Goal: Transaction & Acquisition: Purchase product/service

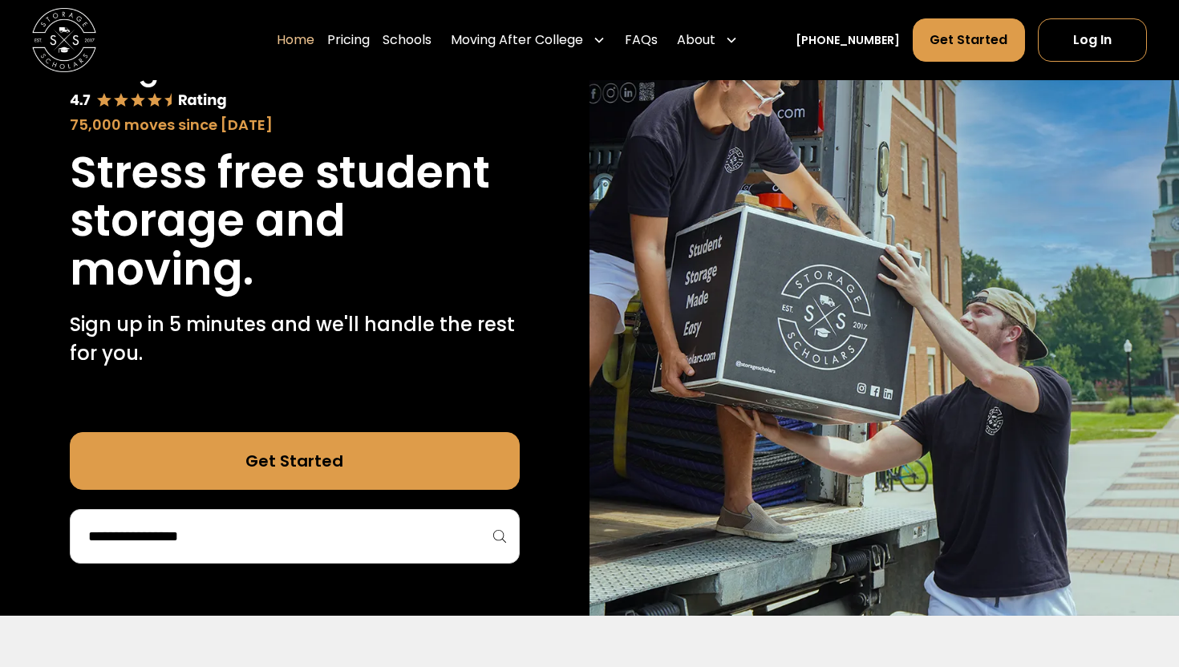
scroll to position [135, 0]
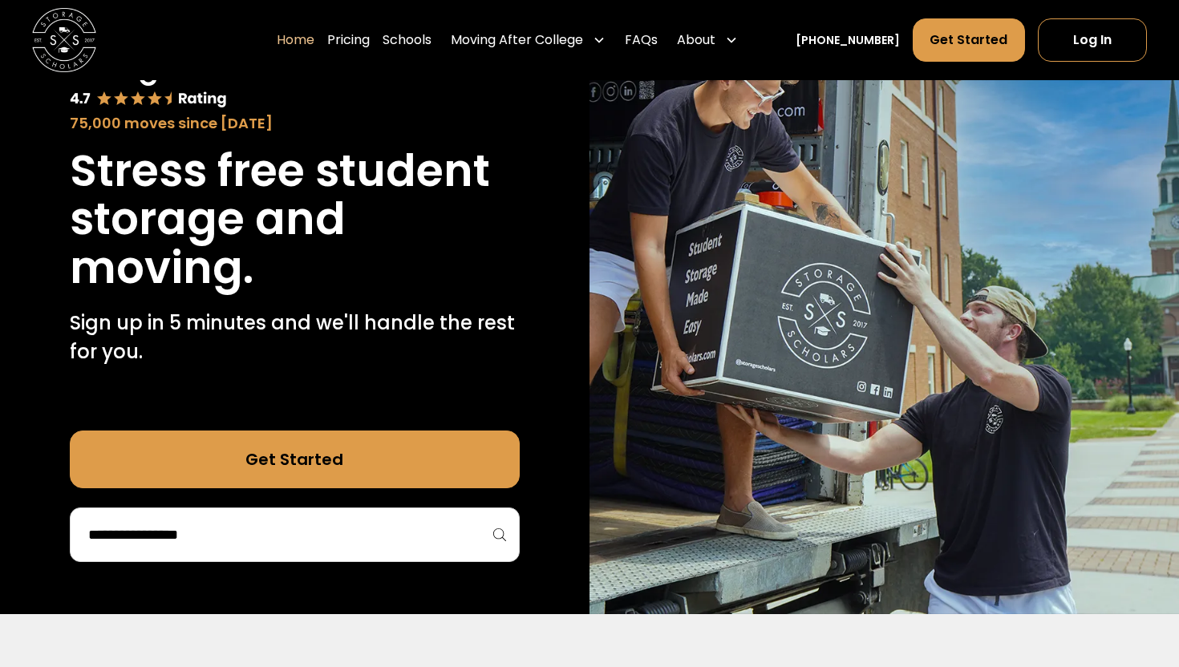
click at [312, 520] on div at bounding box center [295, 535] width 450 height 55
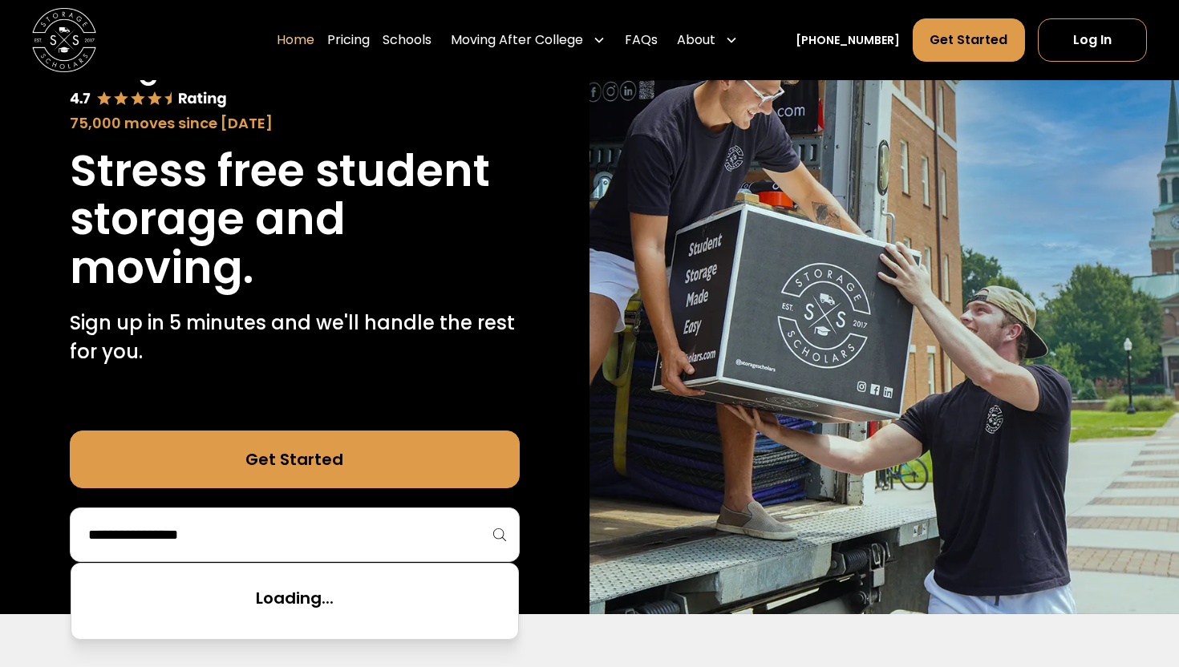
click at [306, 533] on input "search" at bounding box center [295, 534] width 416 height 27
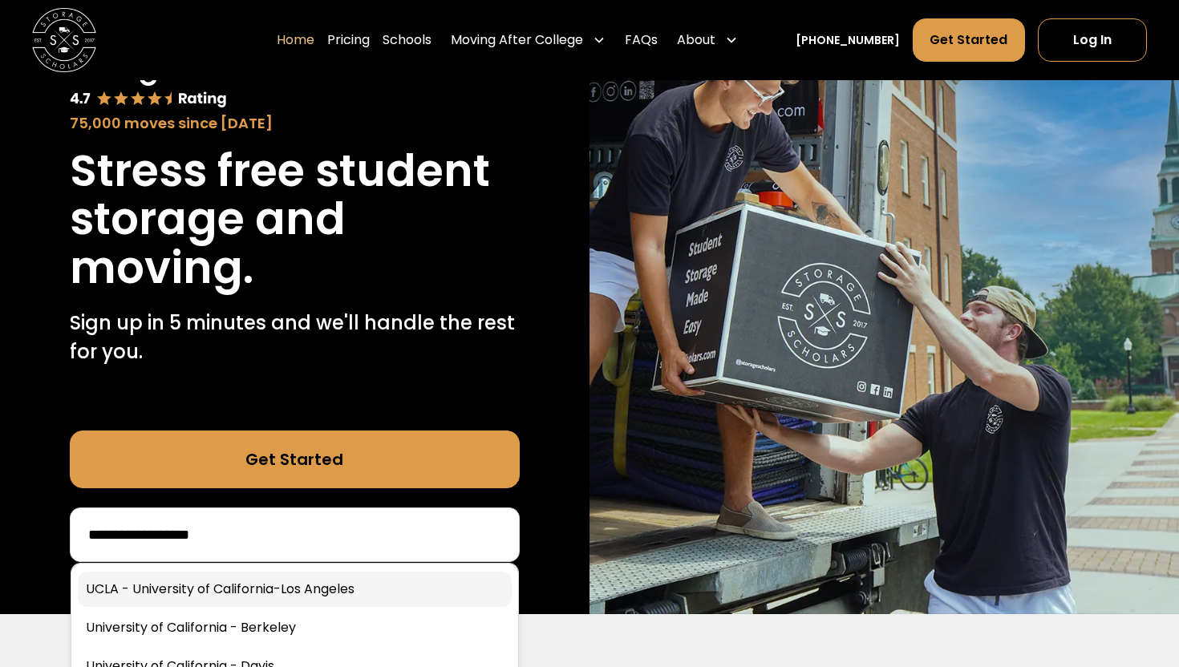
type input "**********"
click at [233, 586] on link at bounding box center [295, 589] width 434 height 35
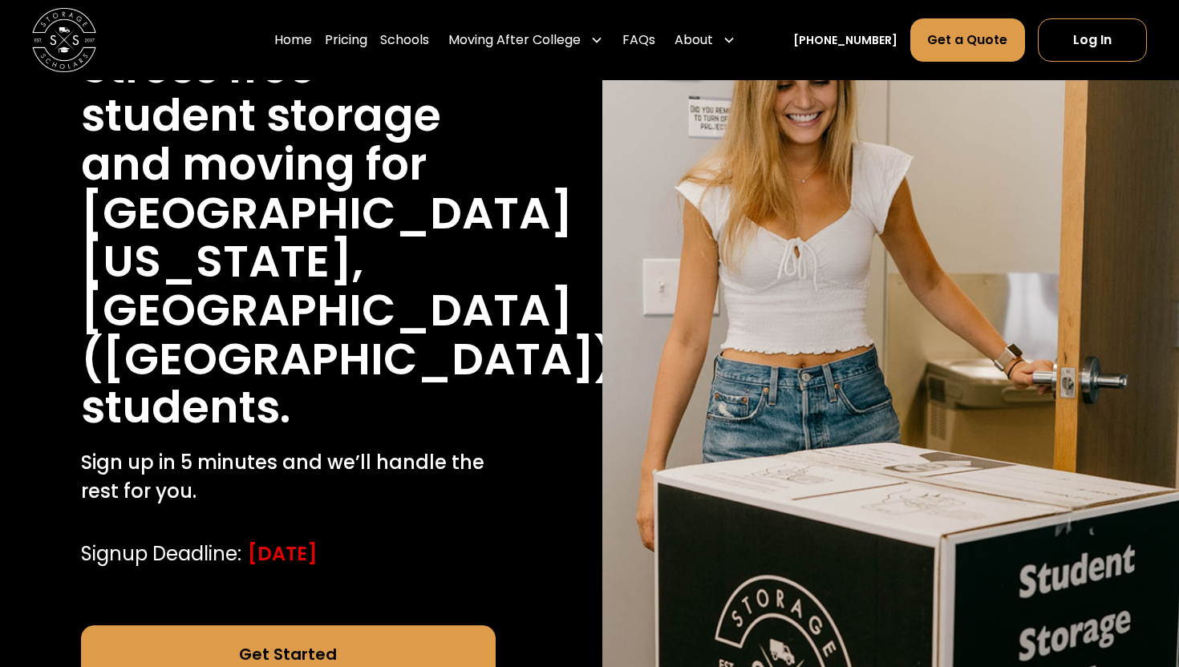
scroll to position [257, 0]
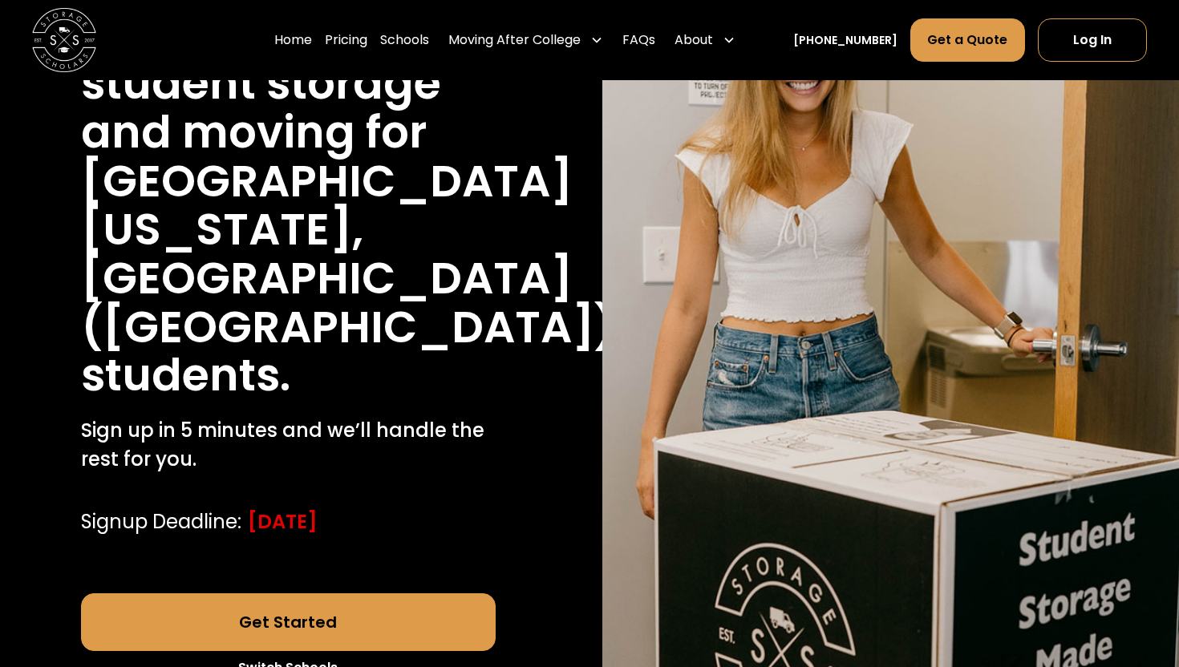
click at [340, 593] on link "Get Started" at bounding box center [288, 622] width 415 height 58
click at [364, 45] on link "Pricing" at bounding box center [346, 40] width 42 height 45
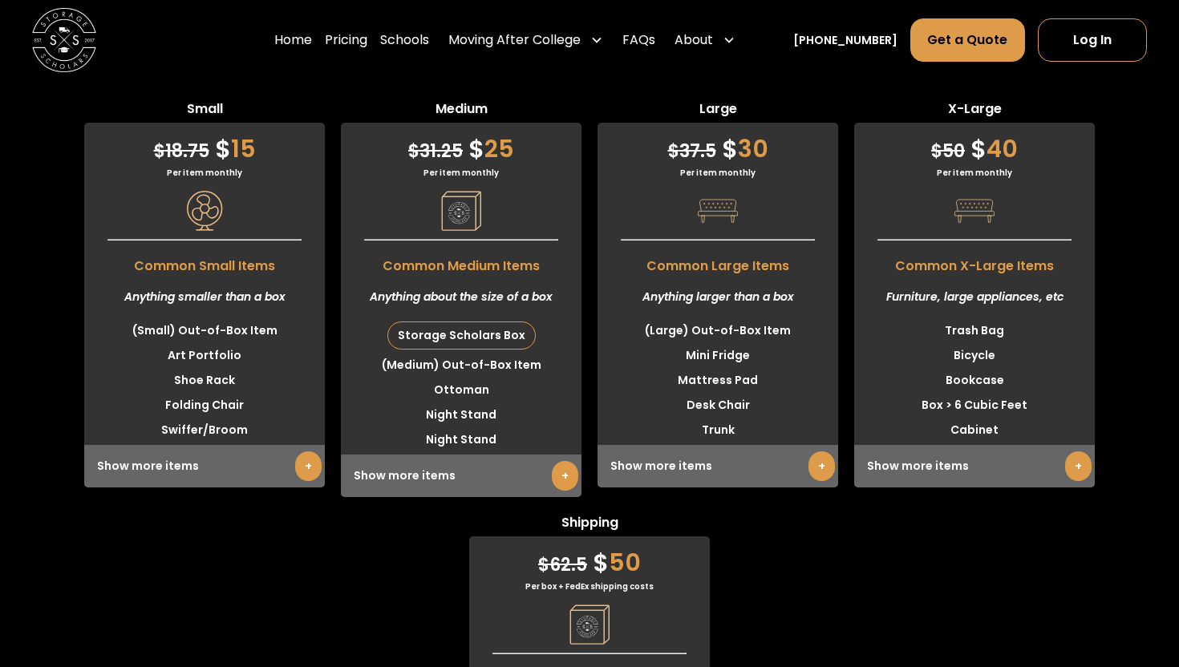
scroll to position [4128, 0]
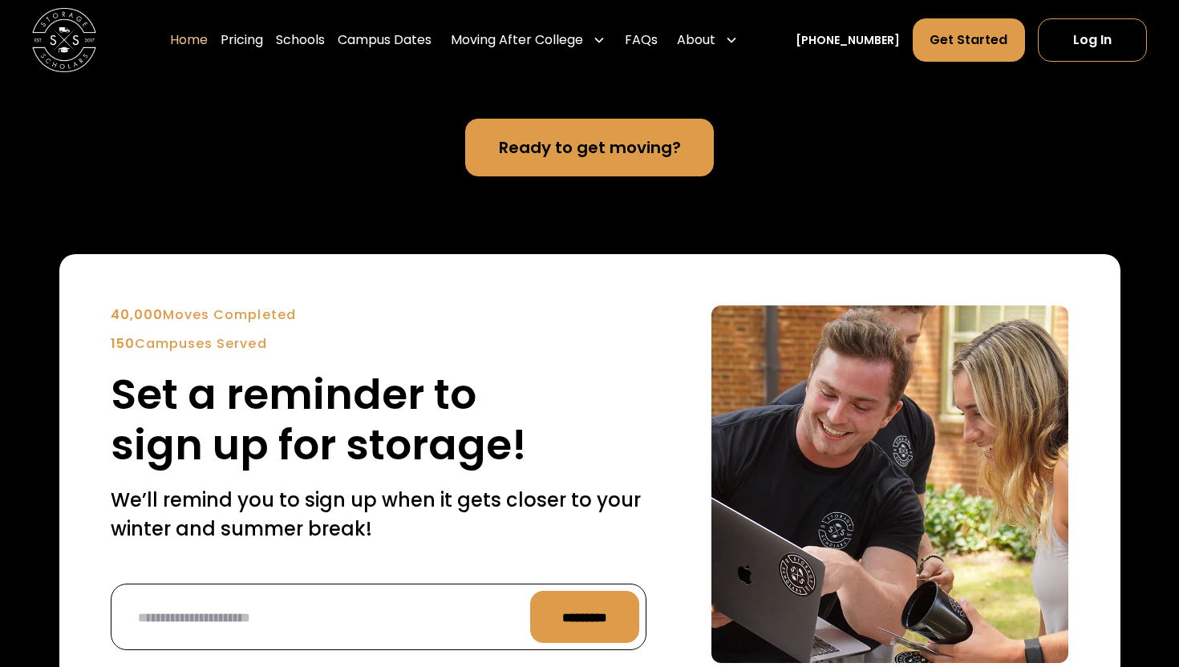
scroll to position [3565, 0]
